Goal: Navigation & Orientation: Locate item on page

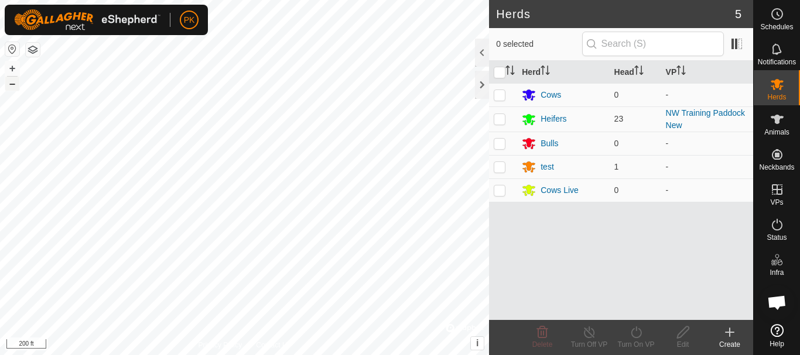
click at [9, 83] on button "–" at bounding box center [12, 84] width 14 height 14
click at [8, 84] on button "–" at bounding box center [12, 84] width 14 height 14
click at [11, 84] on button "–" at bounding box center [12, 84] width 14 height 14
click at [13, 66] on button "+" at bounding box center [12, 68] width 14 height 14
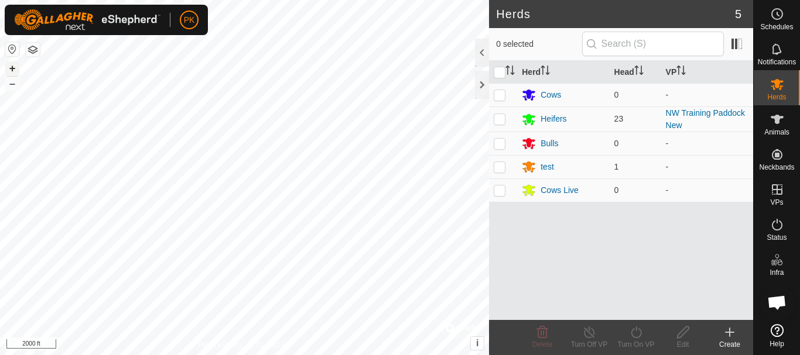
click at [13, 66] on button "+" at bounding box center [12, 68] width 14 height 14
click at [9, 85] on button "–" at bounding box center [12, 84] width 14 height 14
click at [11, 71] on button "+" at bounding box center [12, 68] width 14 height 14
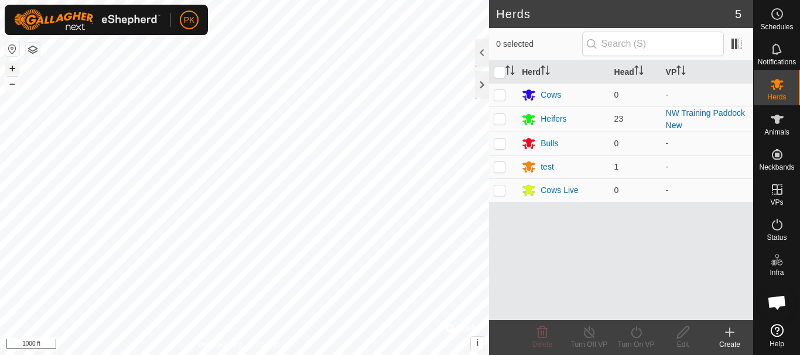
click at [11, 71] on button "+" at bounding box center [12, 68] width 14 height 14
